Goal: Communication & Community: Answer question/provide support

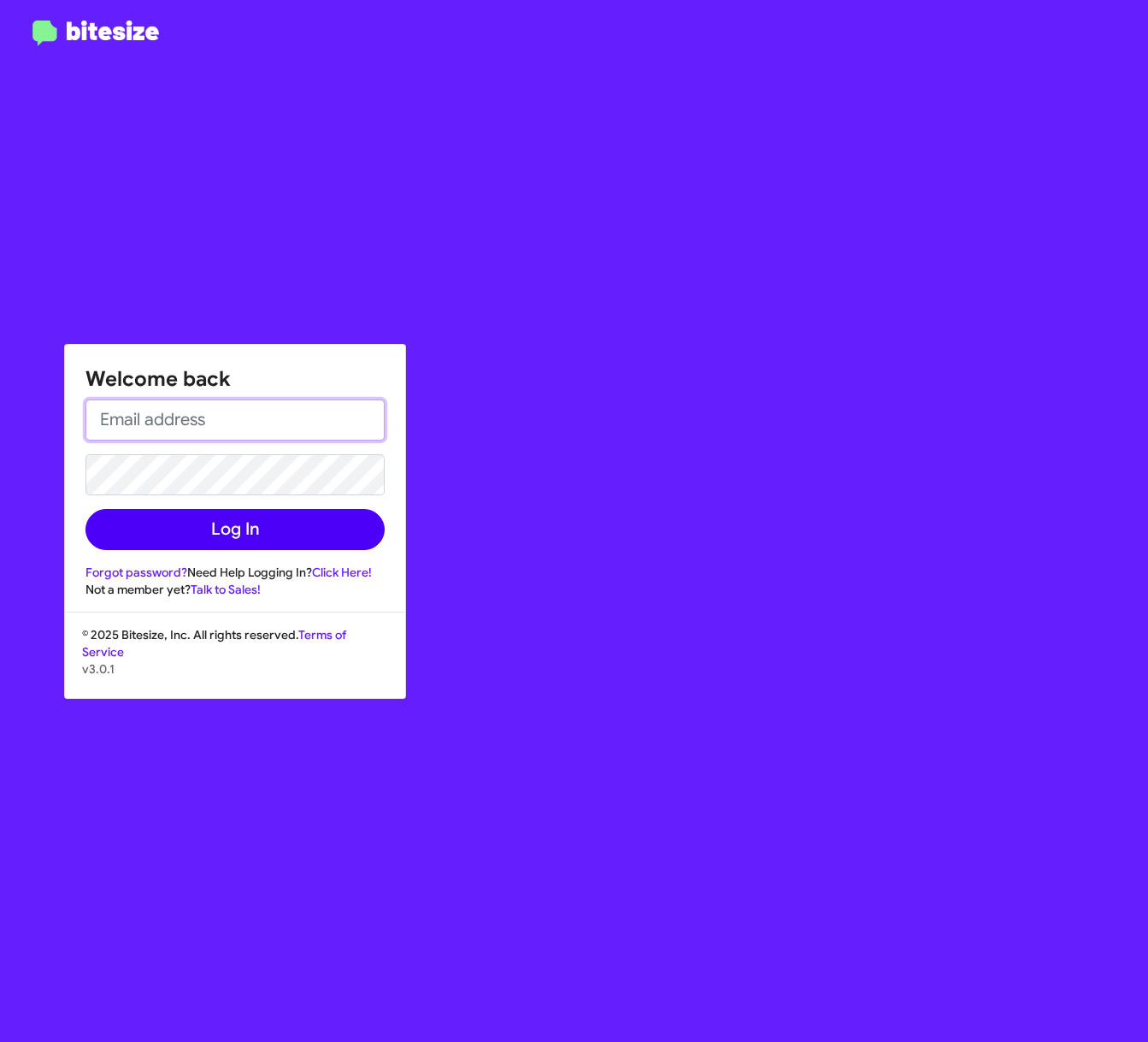
type input "[EMAIL_ADDRESS][DOMAIN_NAME]"
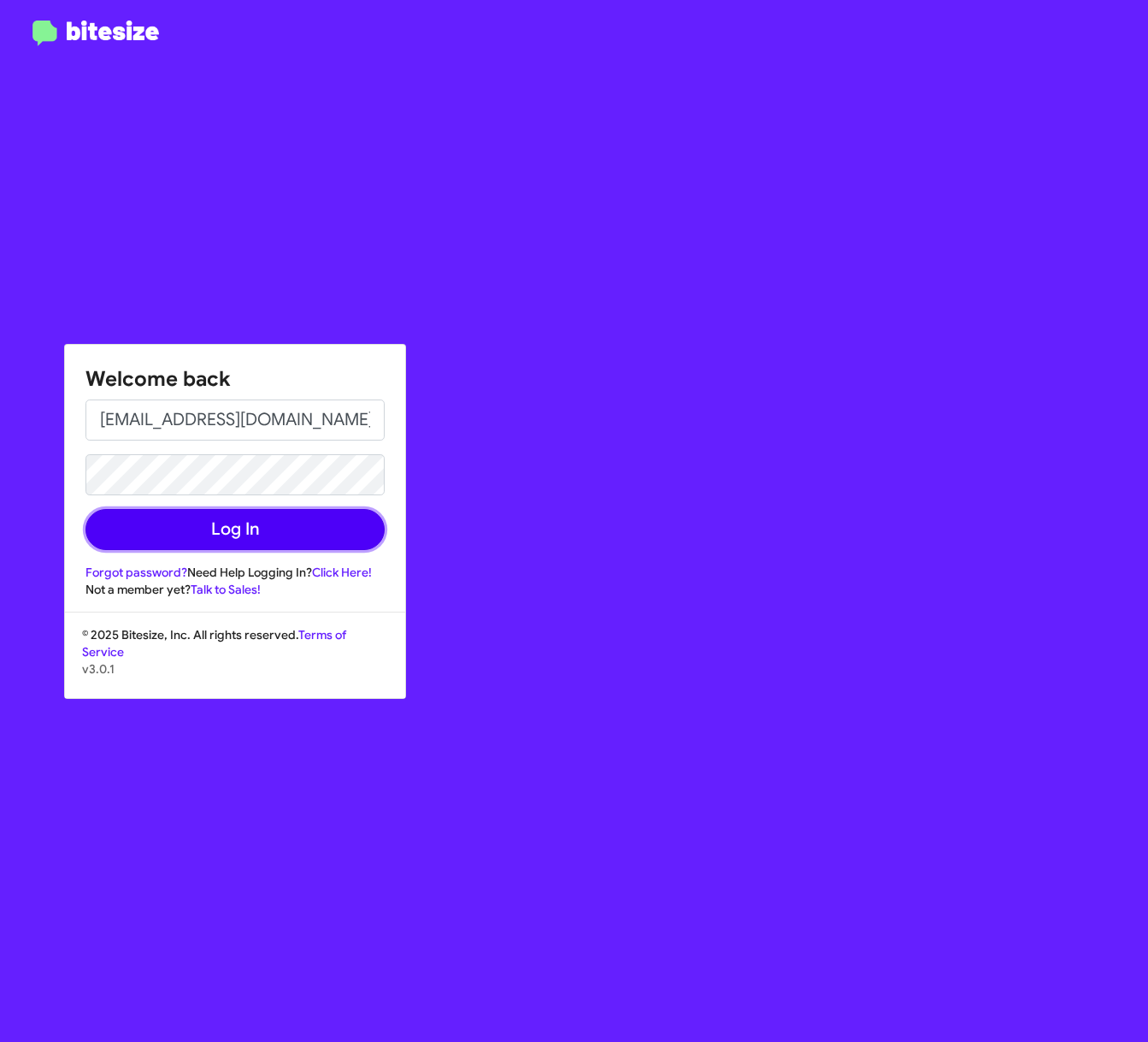
click at [181, 545] on button "Log In" at bounding box center [235, 529] width 299 height 41
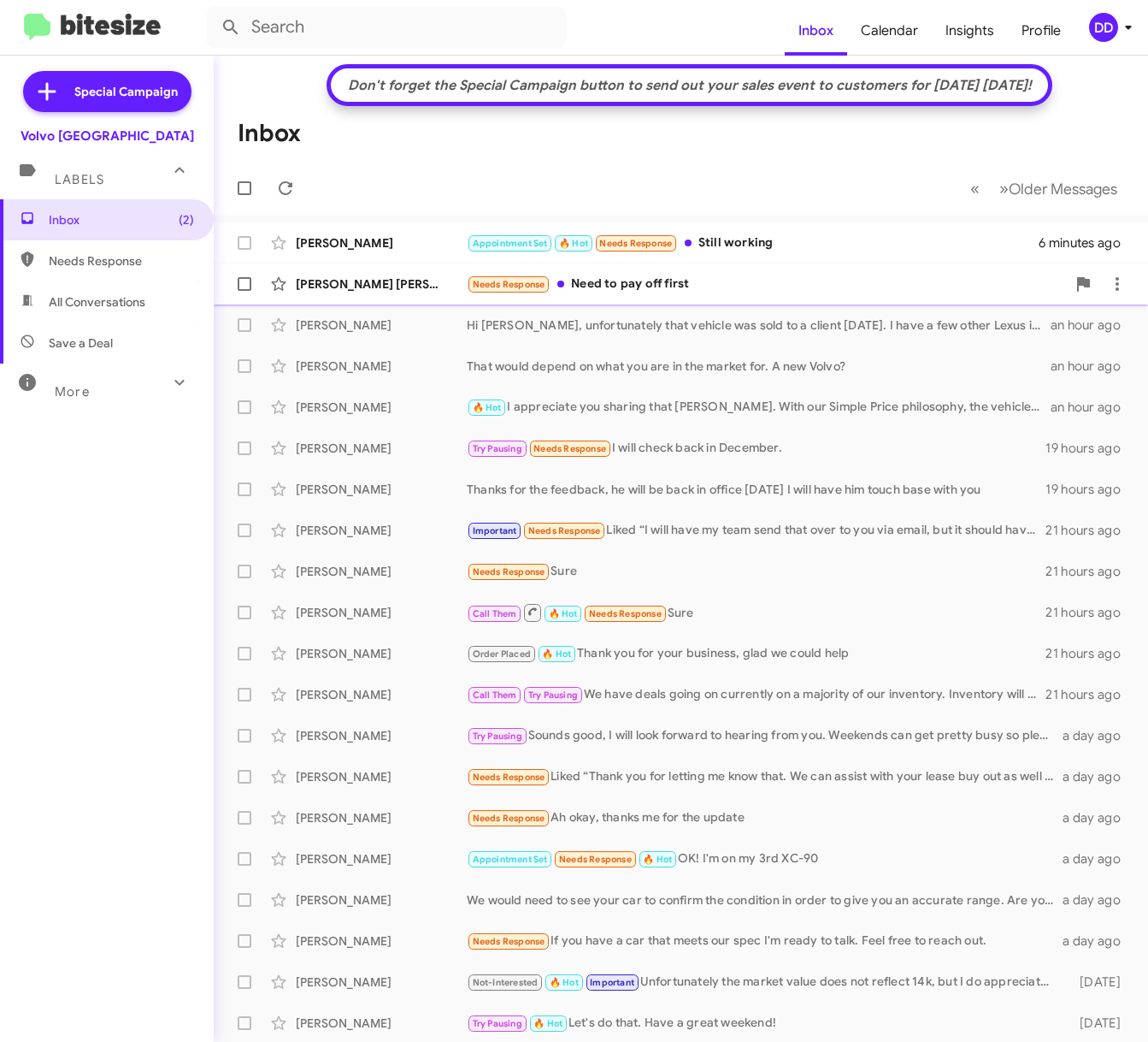
click at [837, 289] on div "Needs Response Need to pay off first" at bounding box center [766, 284] width 600 height 20
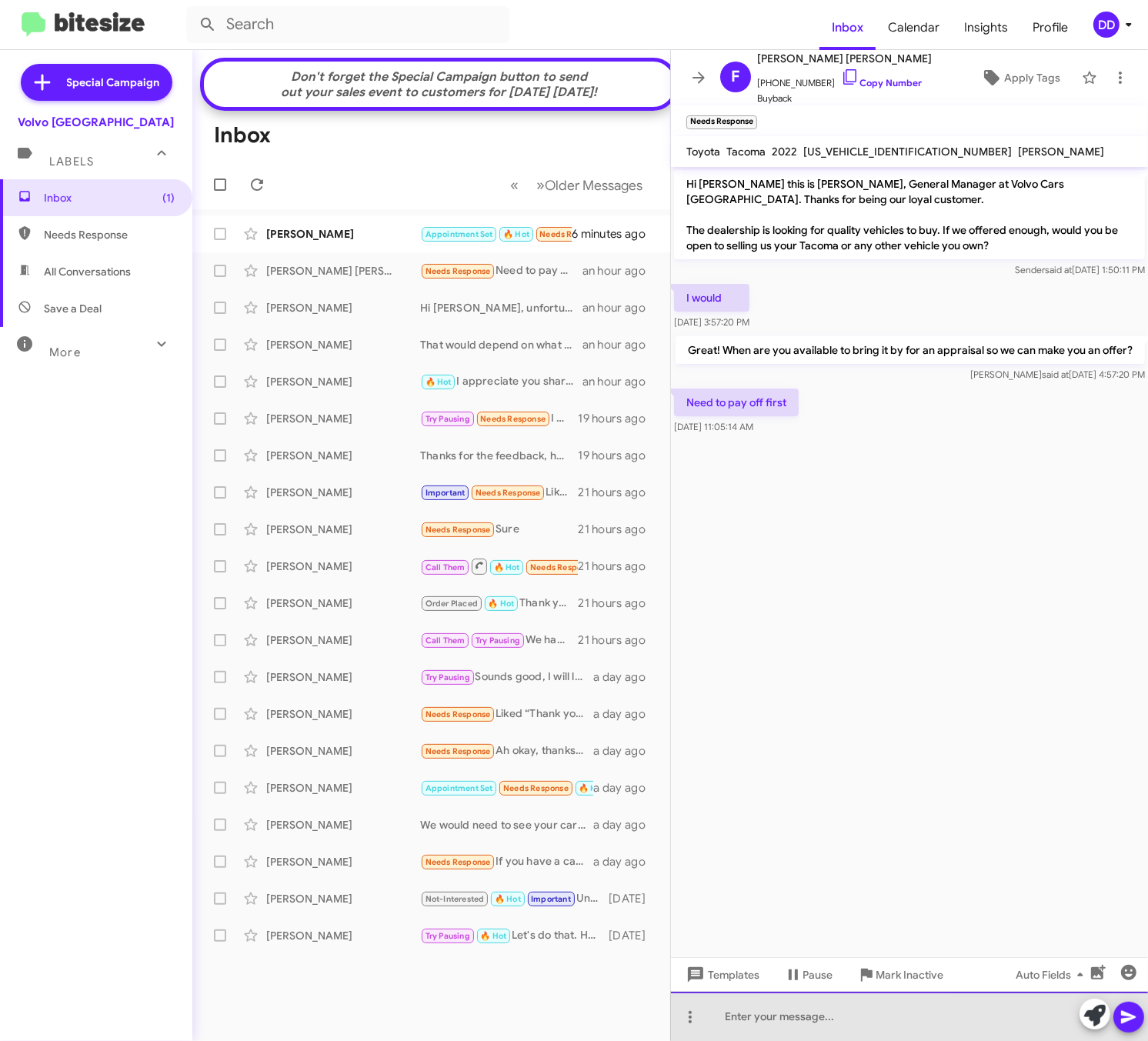
click at [856, 937] on div at bounding box center [909, 1016] width 477 height 49
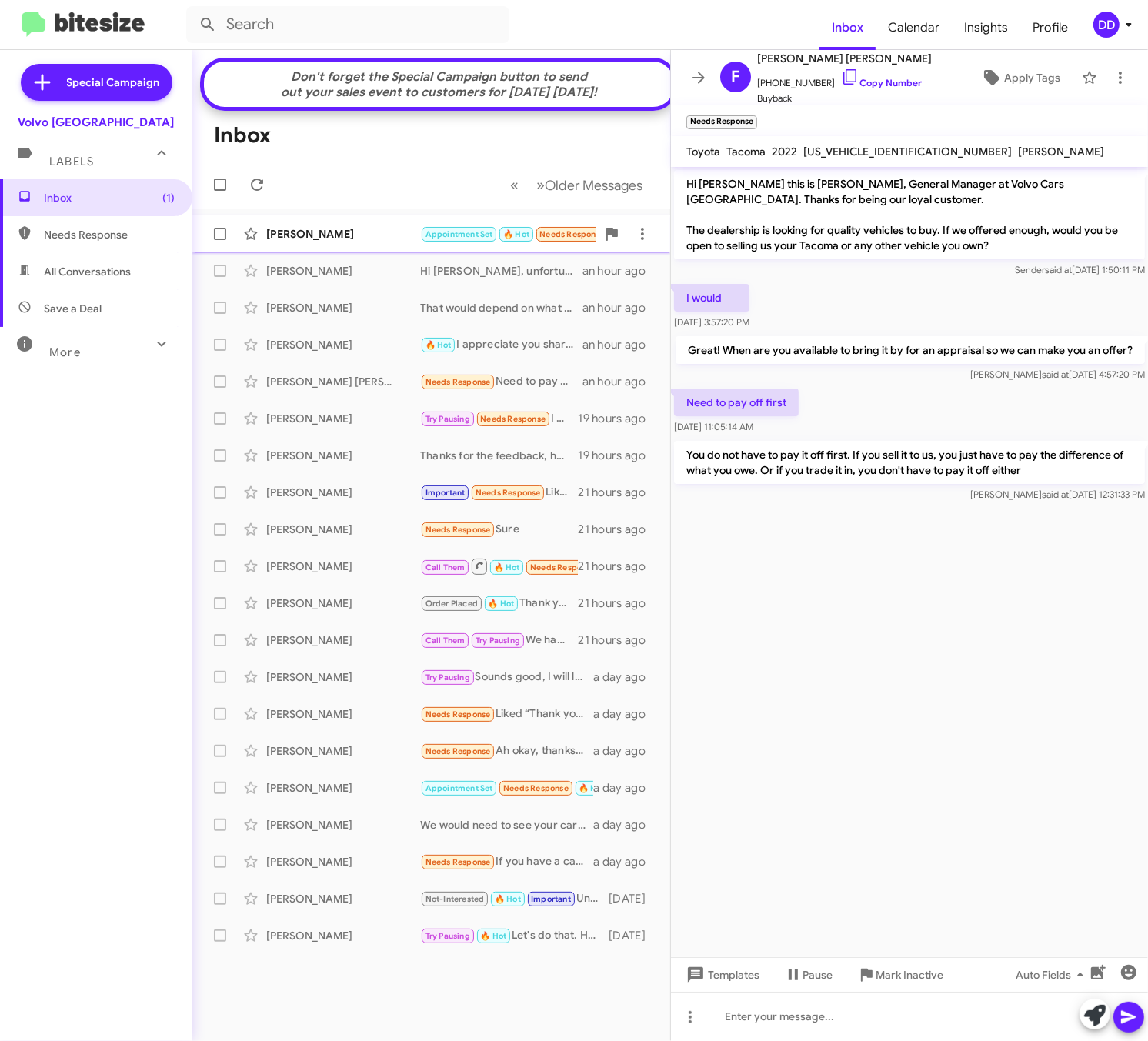
click at [292, 241] on div "[PERSON_NAME]" at bounding box center [343, 234] width 153 height 16
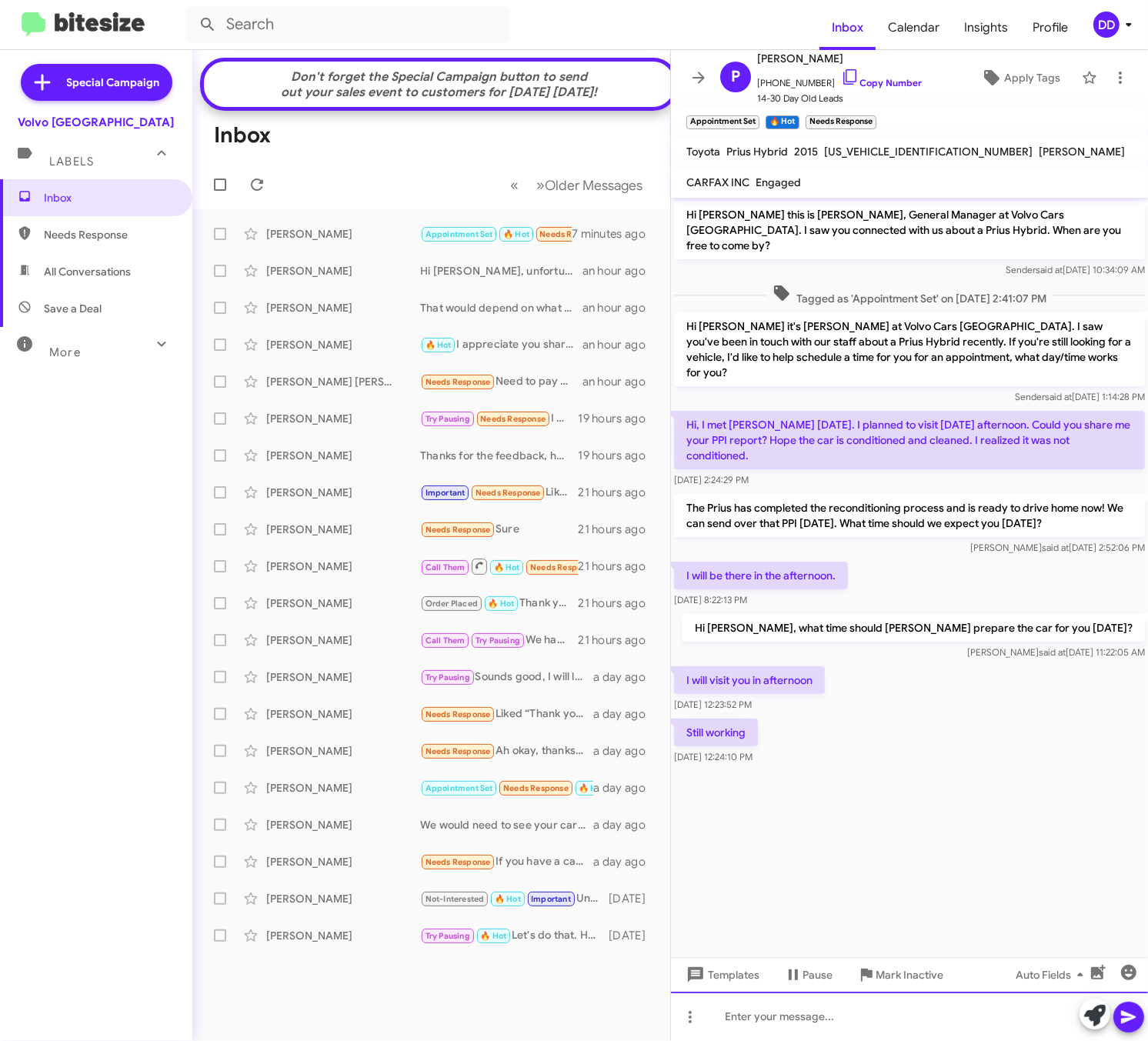
click at [1005, 937] on div at bounding box center [909, 1016] width 477 height 49
